Goal: Task Accomplishment & Management: Use online tool/utility

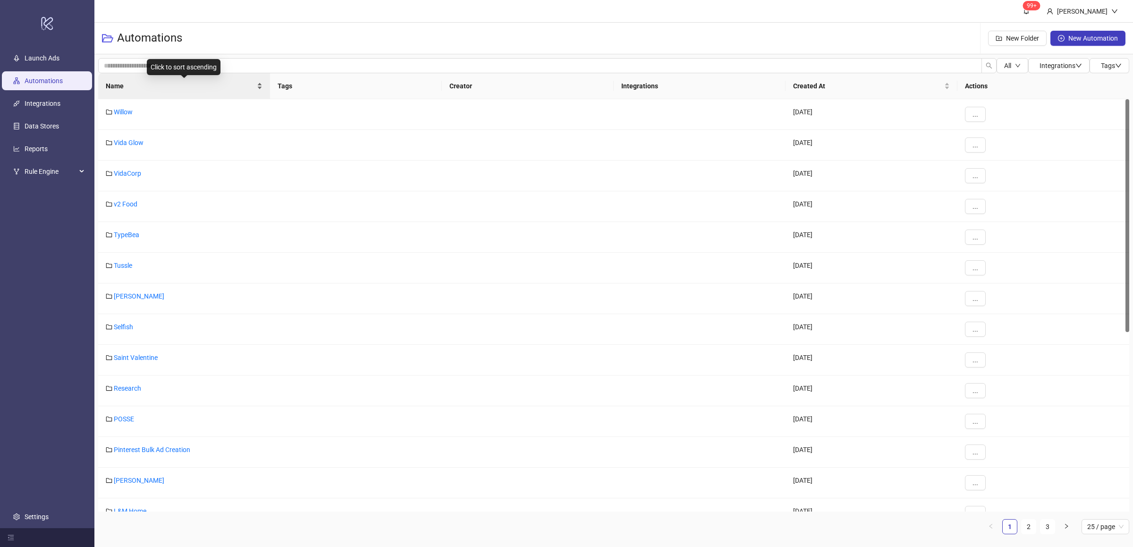
click at [261, 87] on div "Name" at bounding box center [184, 86] width 157 height 10
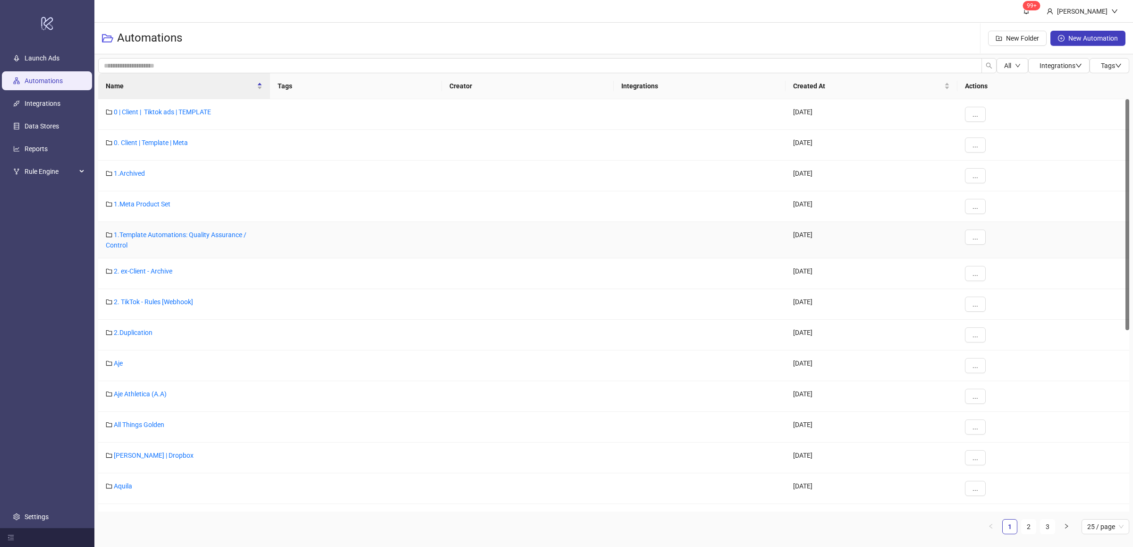
scroll to position [346, 0]
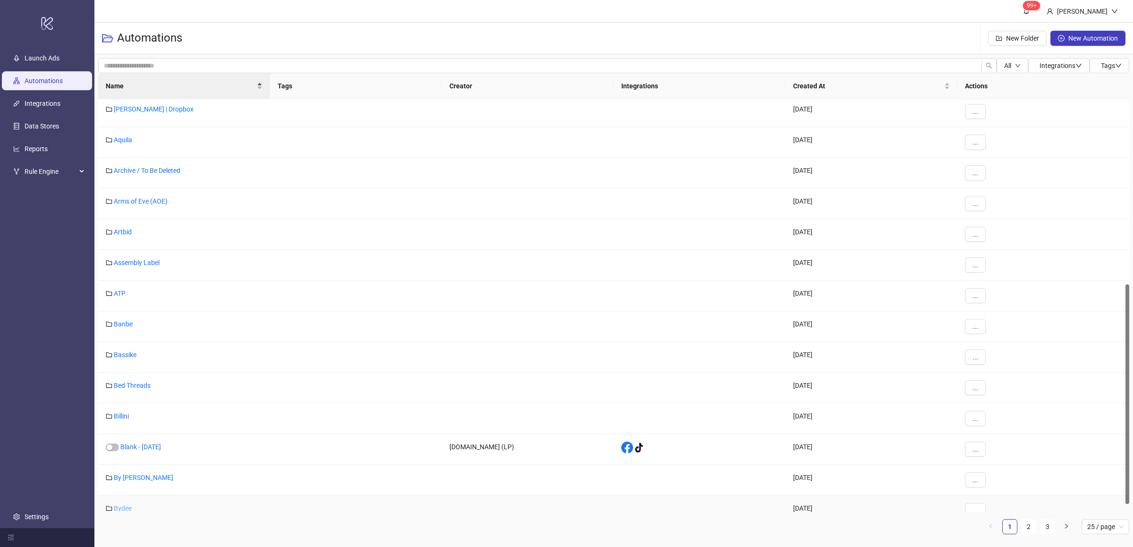
click at [122, 507] on link "Bydee" at bounding box center [123, 508] width 18 height 8
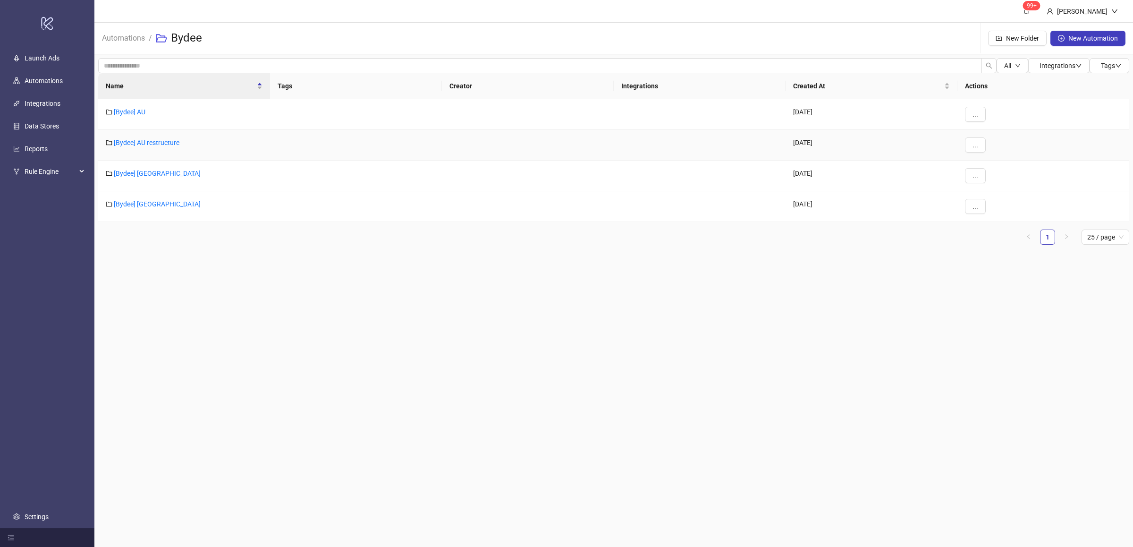
click at [158, 148] on div "[Bydee] AU restructure" at bounding box center [184, 145] width 172 height 31
click at [157, 141] on link "[Bydee] AU restructure" at bounding box center [147, 143] width 66 height 8
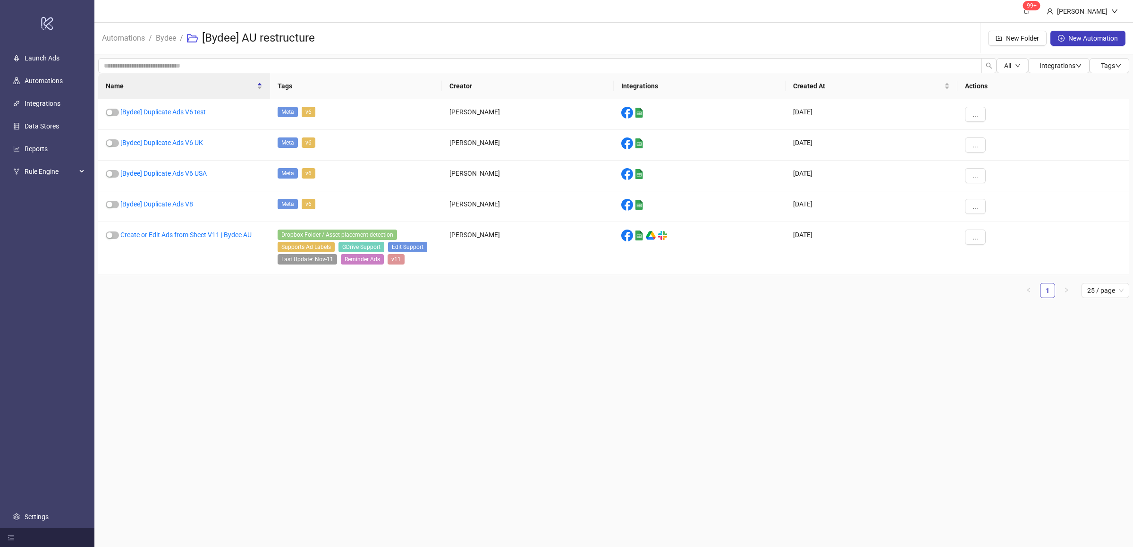
click at [227, 296] on ul "1 25 / page" at bounding box center [613, 290] width 1031 height 15
click at [196, 175] on link "[Bydee] Duplicate Ads V6 USA" at bounding box center [163, 174] width 86 height 8
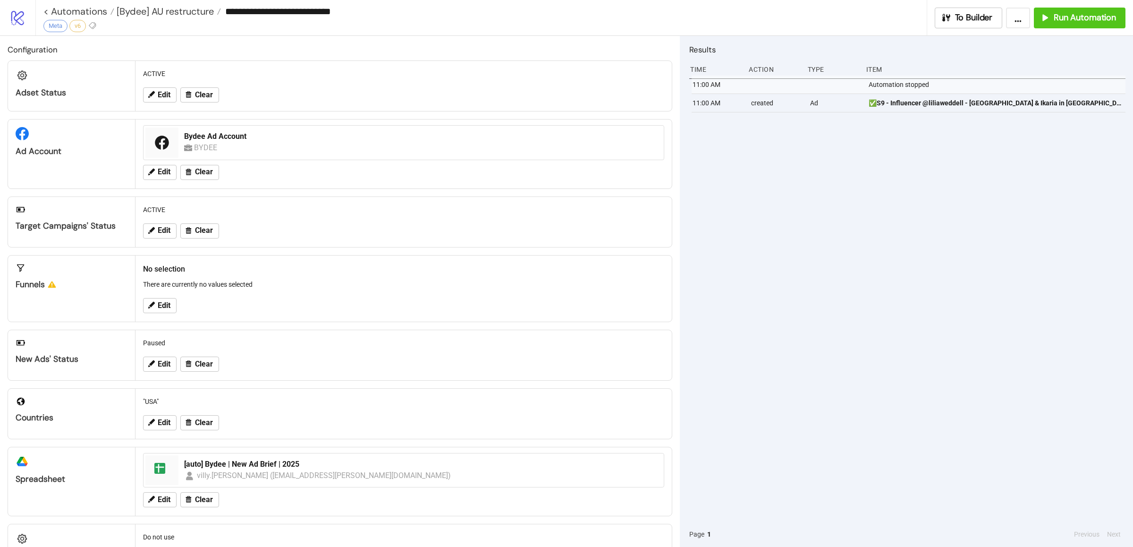
click at [861, 316] on div "11:00 AM Automation stopped 11:00 AM created Ad ✅S9 - Influencer @liliaweddell …" at bounding box center [907, 299] width 436 height 446
click at [892, 328] on div "11:00 AM Automation stopped 11:00 AM created Ad ✅S9 - Influencer @liliaweddell …" at bounding box center [907, 299] width 436 height 446
click at [1068, 14] on span "Run Automation" at bounding box center [1085, 17] width 62 height 11
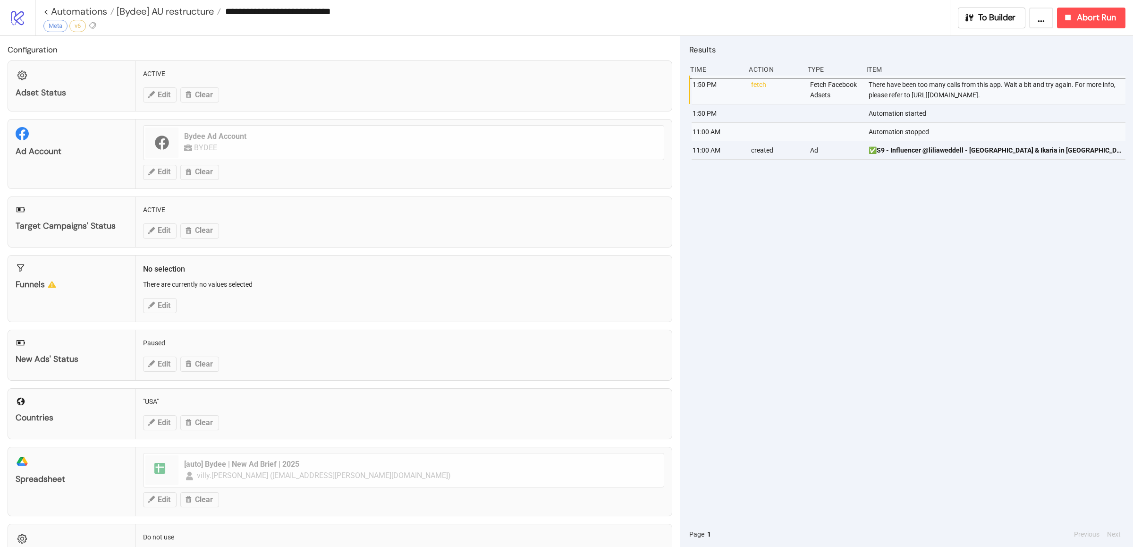
click at [952, 255] on div "1:50 PM fetch Fetch Facebook Adsets There have been too many calls from this ap…" at bounding box center [907, 299] width 436 height 446
click at [979, 256] on div "1:50 PM fetch Fetch Facebook Adsets There have been too many calls from this ap…" at bounding box center [907, 299] width 436 height 446
click at [1082, 19] on span "Abort Run" at bounding box center [1096, 17] width 39 height 11
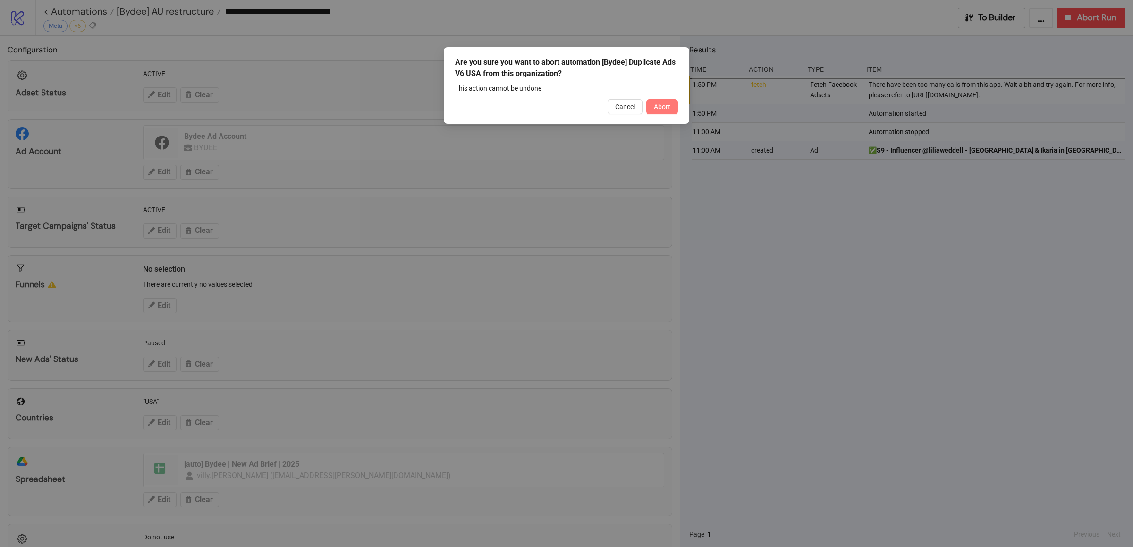
click at [666, 111] on button "Abort" at bounding box center [663, 106] width 32 height 15
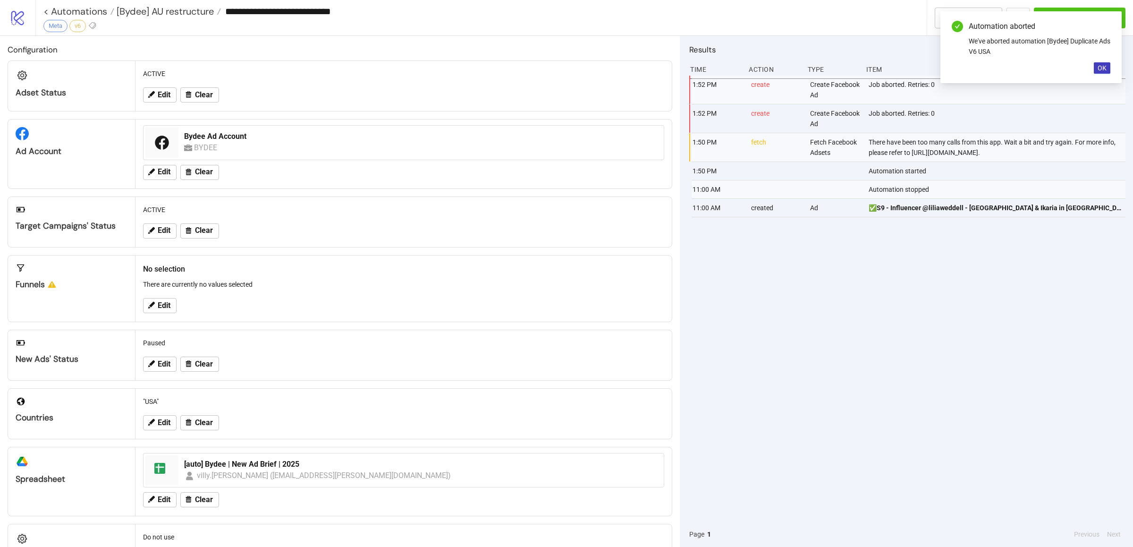
click at [844, 262] on div "1:52 PM create Create Facebook Ad Job aborted. Retries: 0 1:52 PM create Create…" at bounding box center [907, 299] width 436 height 446
drag, startPoint x: 850, startPoint y: 266, endPoint x: 895, endPoint y: 225, distance: 61.5
click at [850, 266] on div "1:52 PM create Create Facebook Ad Job aborted. Retries: 0 1:52 PM create Create…" at bounding box center [907, 299] width 436 height 446
click at [1099, 66] on span "OK" at bounding box center [1102, 68] width 9 height 8
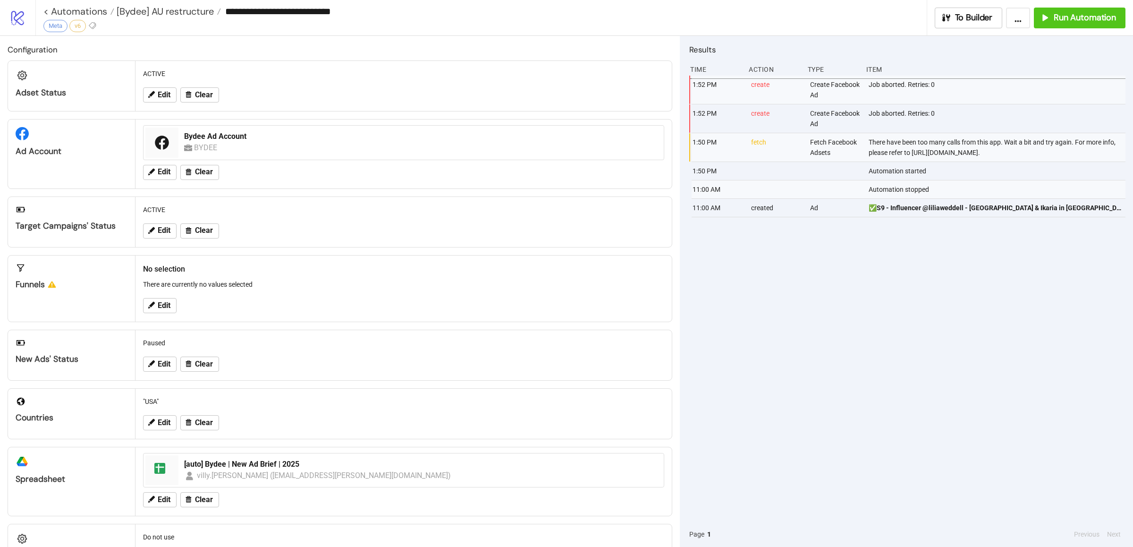
click at [946, 327] on div "1:52 PM create Create Facebook Ad Job aborted. Retries: 0 1:52 PM create Create…" at bounding box center [907, 299] width 436 height 446
click at [958, 315] on div "1:52 PM create Create Facebook Ad Job aborted. Retries: 0 1:52 PM create Create…" at bounding box center [907, 299] width 436 height 446
click at [1059, 19] on span "Run Automation" at bounding box center [1085, 17] width 62 height 11
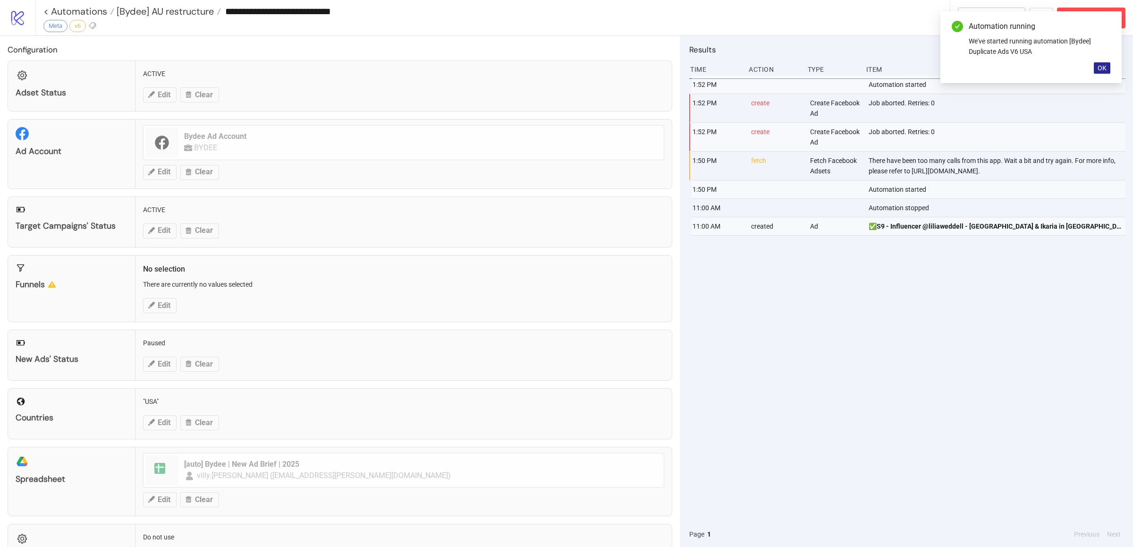
click at [1108, 68] on button "OK" at bounding box center [1102, 67] width 17 height 11
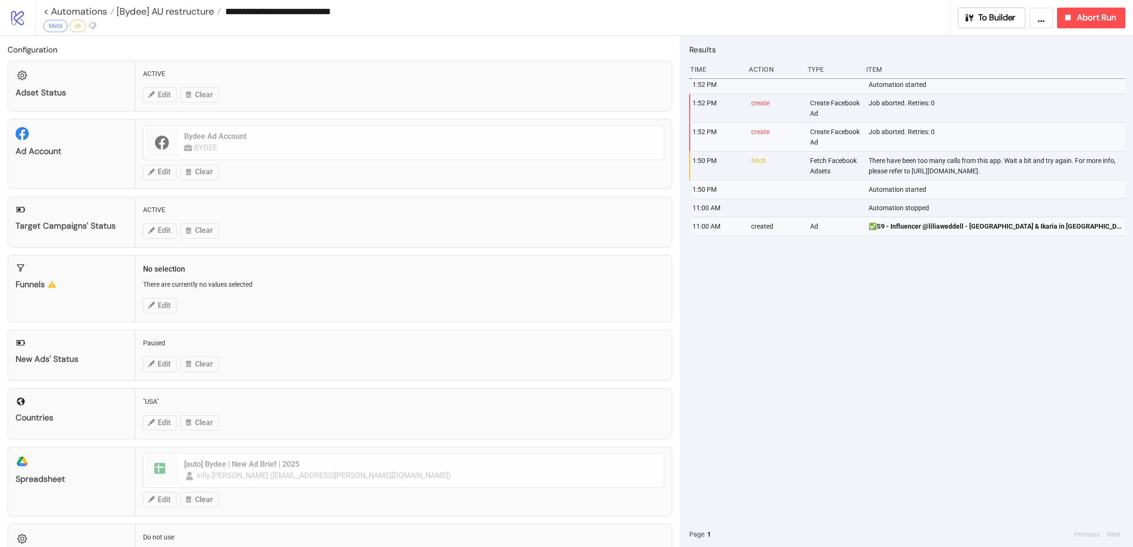
click at [1006, 358] on div "1:52 PM Automation started 1:52 PM create Create Facebook Ad Job aborted. Retri…" at bounding box center [907, 299] width 436 height 446
click at [870, 368] on div "1:52 PM Automation started 1:52 PM create Create Facebook Ad Job aborted. Retri…" at bounding box center [907, 299] width 436 height 446
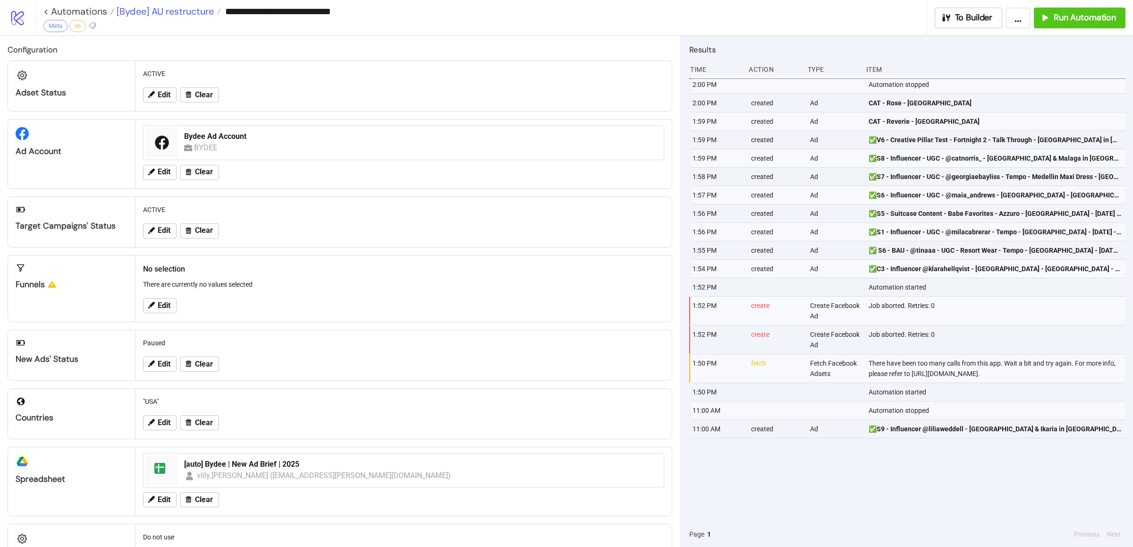
click at [162, 13] on span "[Bydee] AU restructure" at bounding box center [164, 11] width 100 height 12
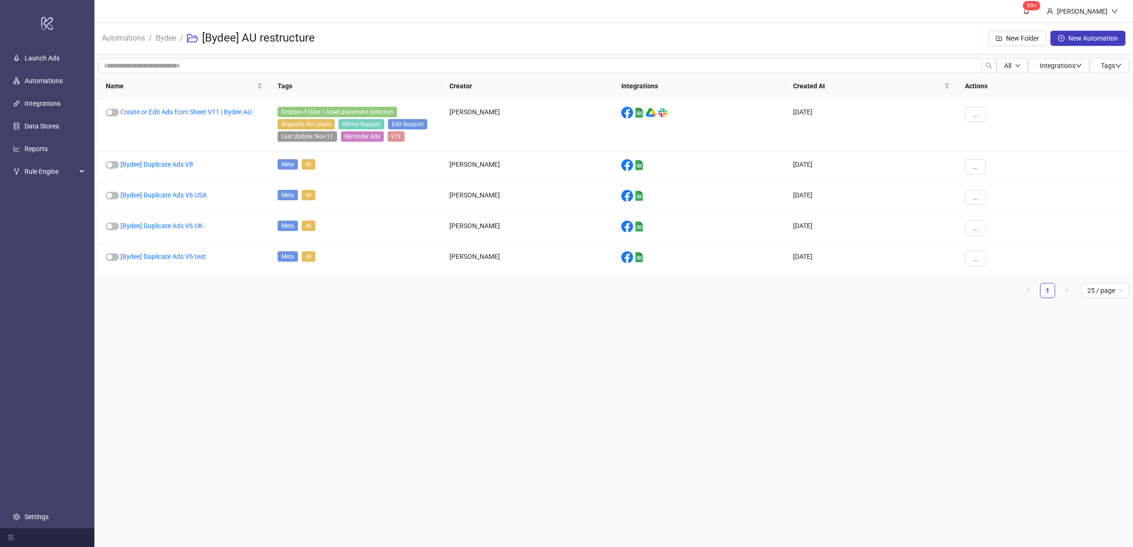
click at [300, 328] on main "99+ [PERSON_NAME] Automations / Bydee / [Bydee] AU restructure New Folder New A…" at bounding box center [613, 273] width 1039 height 547
click at [197, 258] on link "[Bydee] Duplicate Ads V6 test" at bounding box center [162, 257] width 85 height 8
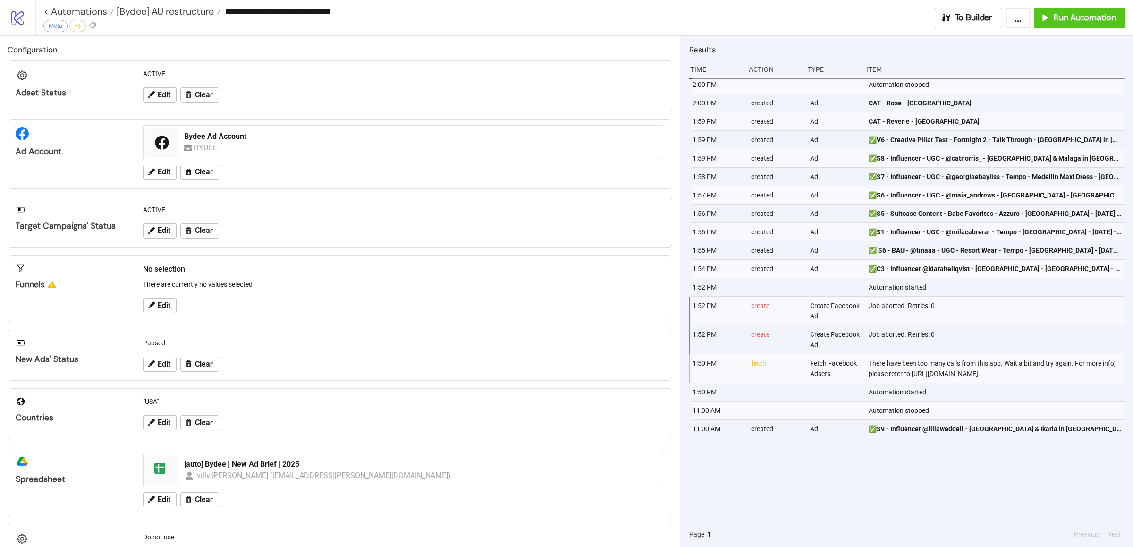
type input "**********"
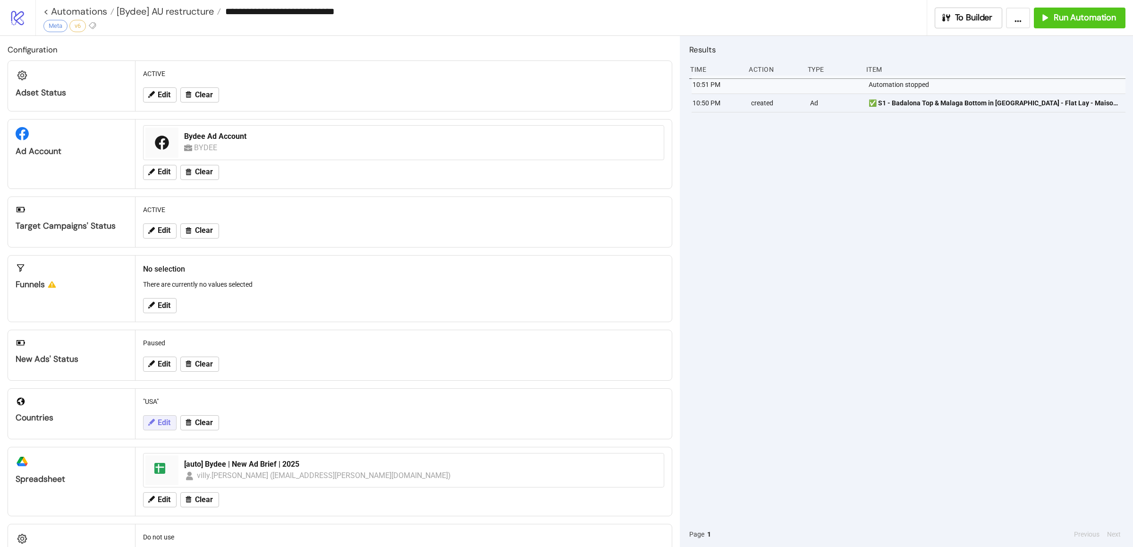
click at [155, 425] on icon at bounding box center [151, 422] width 9 height 9
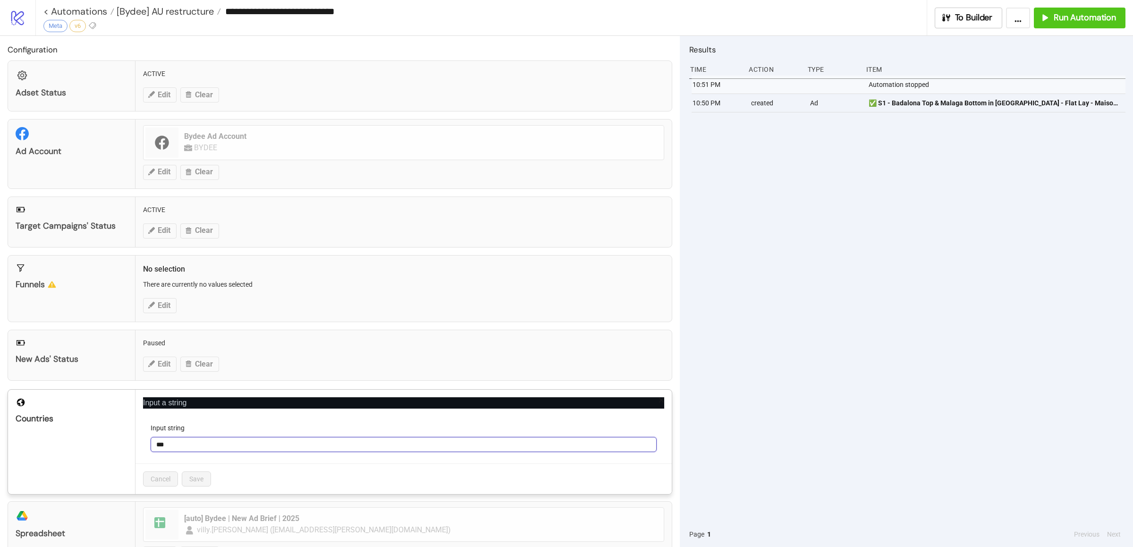
drag, startPoint x: 179, startPoint y: 444, endPoint x: 131, endPoint y: 451, distance: 47.7
click at [134, 451] on div "Countries Input a string Input string *** Cancel Save" at bounding box center [340, 441] width 665 height 105
type input "***"
click at [197, 483] on span "Save" at bounding box center [196, 479] width 14 height 8
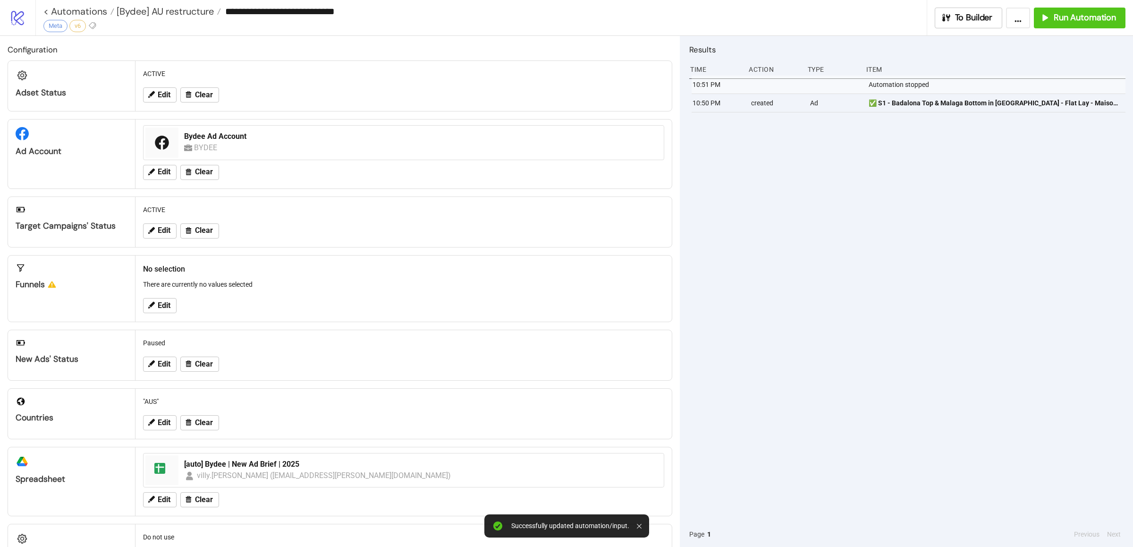
click at [878, 364] on div "10:51 PM Automation stopped 10:50 PM created Ad ✅ S1 - [GEOGRAPHIC_DATA] Top & …" at bounding box center [907, 299] width 436 height 446
click at [943, 272] on div "10:51 PM Automation stopped 10:50 PM created Ad ✅ S1 - [GEOGRAPHIC_DATA] Top & …" at bounding box center [907, 299] width 436 height 446
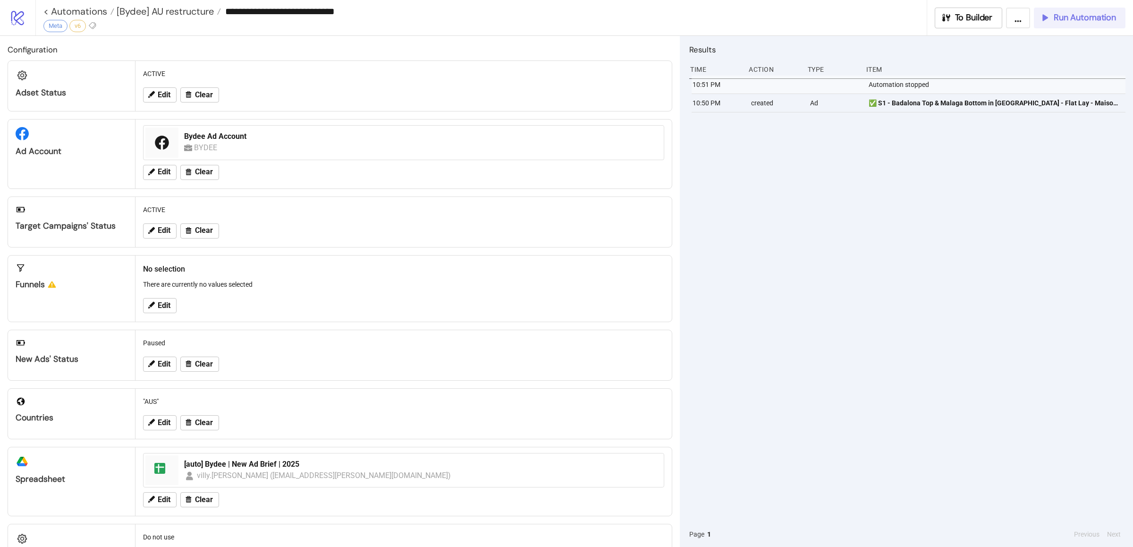
click at [1056, 19] on span "Run Automation" at bounding box center [1085, 17] width 62 height 11
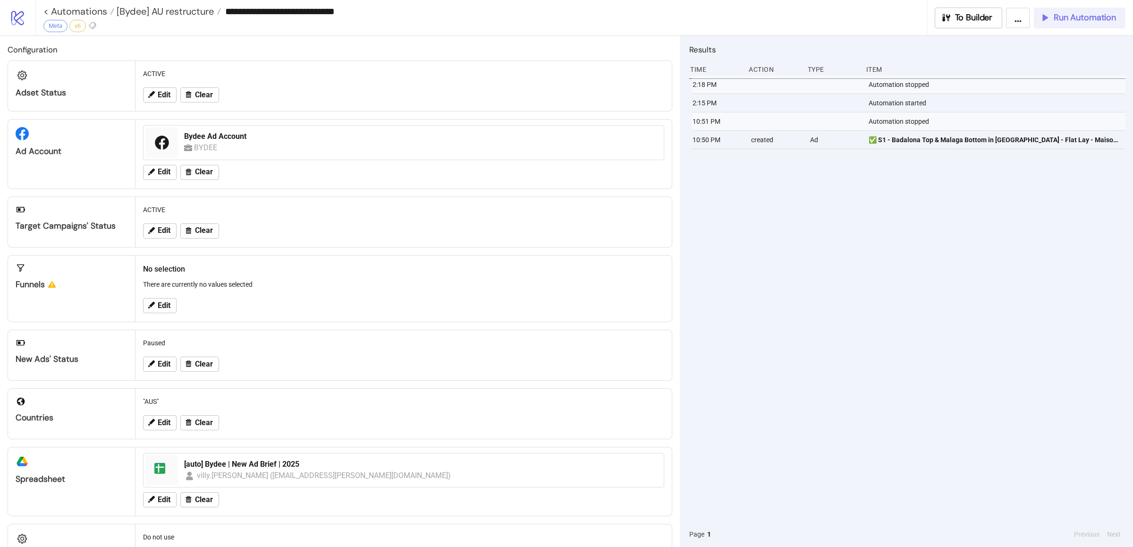
click at [1065, 22] on span "Run Automation" at bounding box center [1085, 17] width 62 height 11
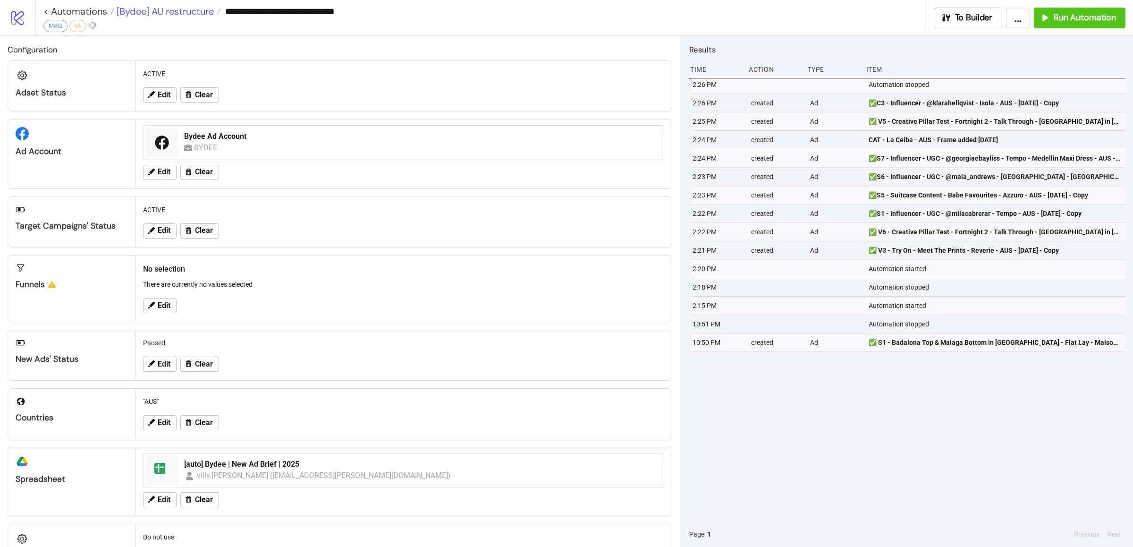
click at [171, 10] on span "[Bydee] AU restructure" at bounding box center [164, 11] width 100 height 12
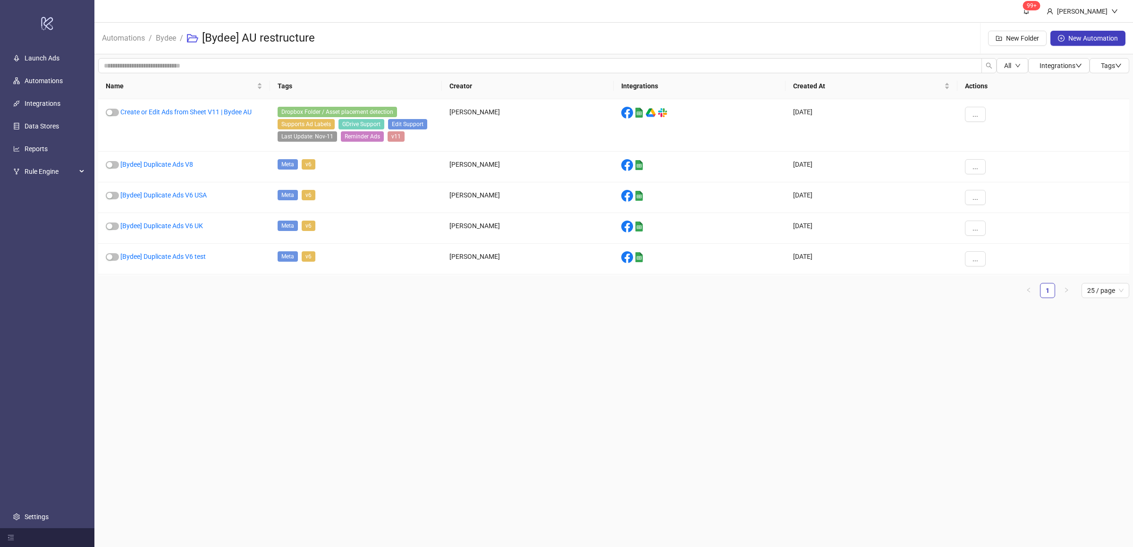
click at [253, 376] on main "99+ [PERSON_NAME] Automations / Bydee / [Bydee] AU restructure New Folder New A…" at bounding box center [613, 273] width 1039 height 547
click at [188, 229] on link "[Bydee] Duplicate Ads V6 UK" at bounding box center [161, 226] width 83 height 8
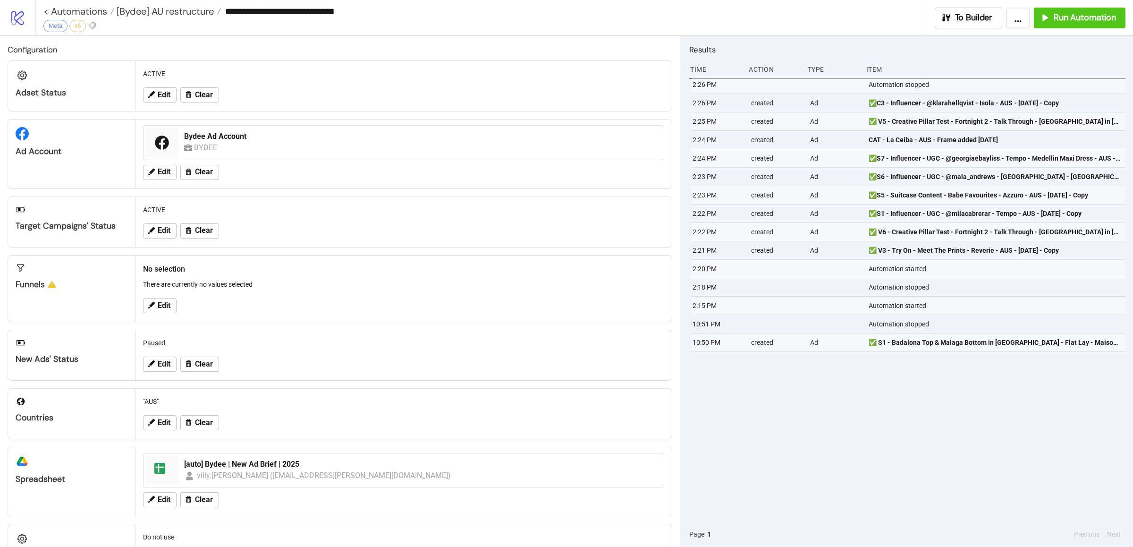
type input "**********"
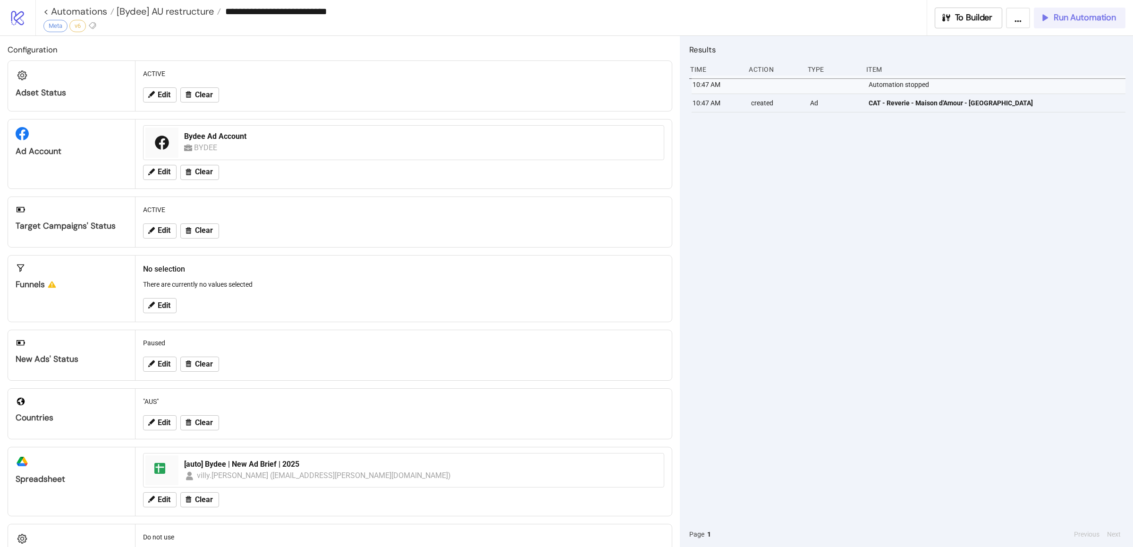
click at [1064, 18] on span "Run Automation" at bounding box center [1085, 17] width 62 height 11
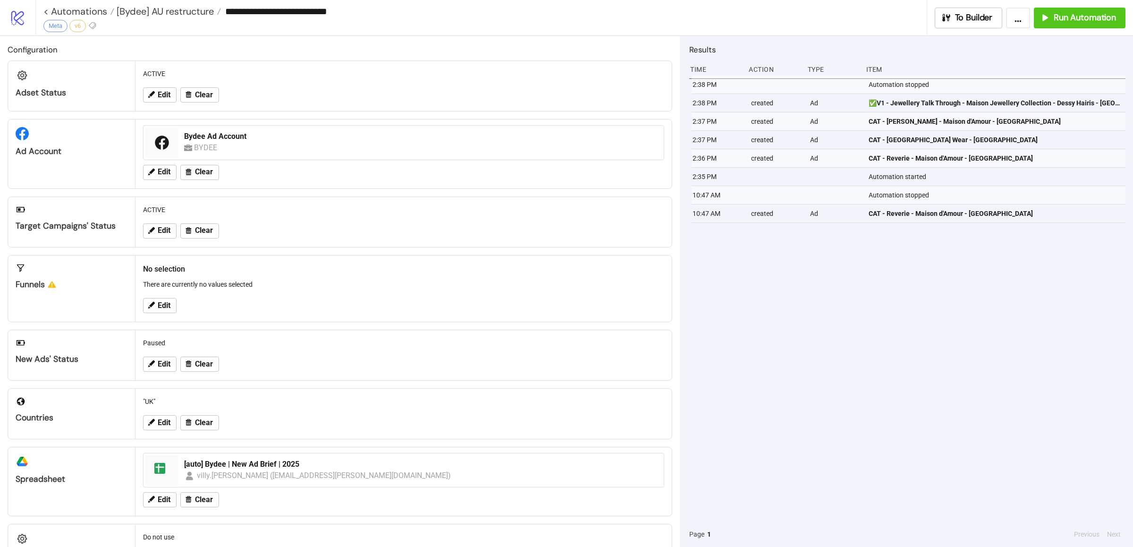
click at [880, 339] on div "2:38 PM Automation stopped 2:38 PM created Ad ✅V1 - Jewellery Talk Through - Ma…" at bounding box center [907, 299] width 436 height 446
click at [1064, 17] on span "Run Automation" at bounding box center [1085, 17] width 62 height 11
